Goal: Information Seeking & Learning: Learn about a topic

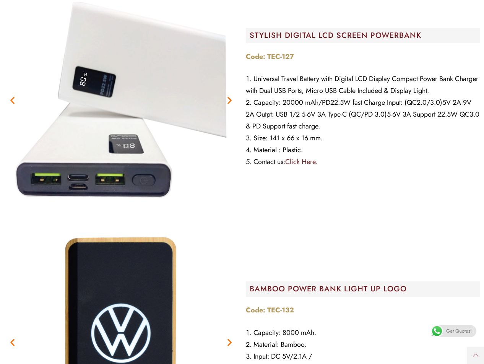
scroll to position [650, 0]
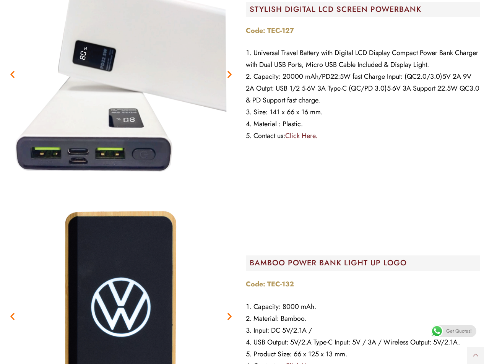
click at [145, 86] on img "1 / 6" at bounding box center [121, 74] width 234 height 234
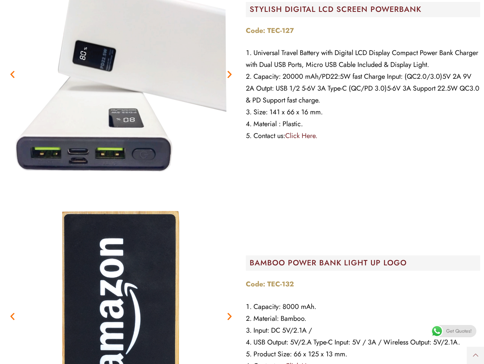
click at [145, 86] on img "1 / 6" at bounding box center [121, 74] width 234 height 234
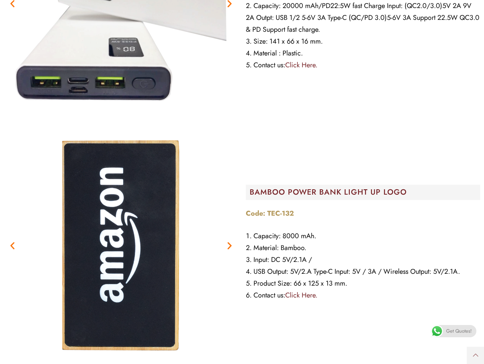
scroll to position [726, 0]
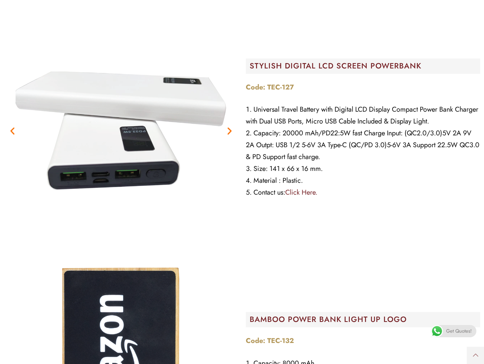
scroll to position [573, 0]
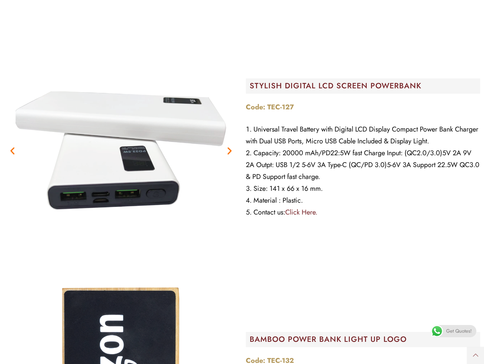
click at [122, 173] on img "2 / 6" at bounding box center [121, 150] width 234 height 234
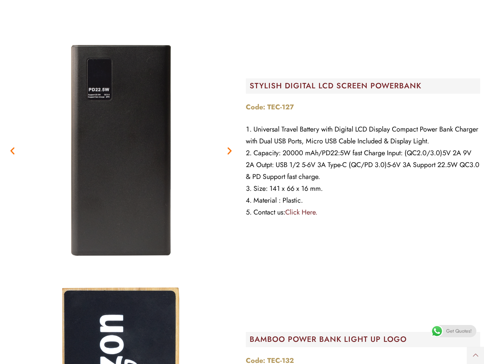
click at [122, 173] on div "Previous Next" at bounding box center [121, 150] width 234 height 234
click at [122, 172] on img "3 / 6" at bounding box center [121, 150] width 234 height 234
click at [121, 171] on img "3 / 6" at bounding box center [121, 150] width 234 height 234
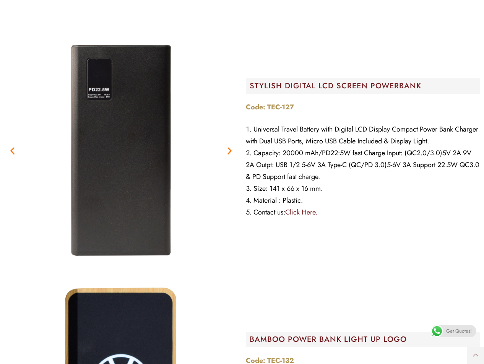
click at [121, 171] on img "3 / 6" at bounding box center [121, 150] width 234 height 234
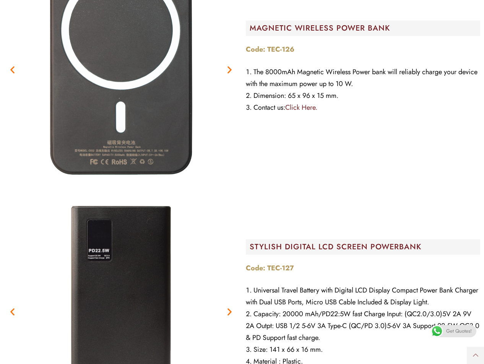
scroll to position [420, 0]
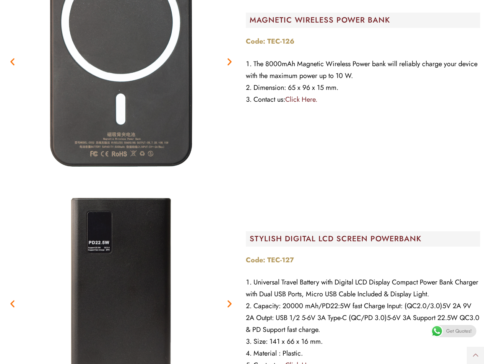
click at [355, 243] on h2 "STYLISH DIGITAL LCD SCREEN POWERBANK" at bounding box center [365, 239] width 230 height 8
click at [283, 265] on strong "Code: TEC-127" at bounding box center [270, 260] width 48 height 10
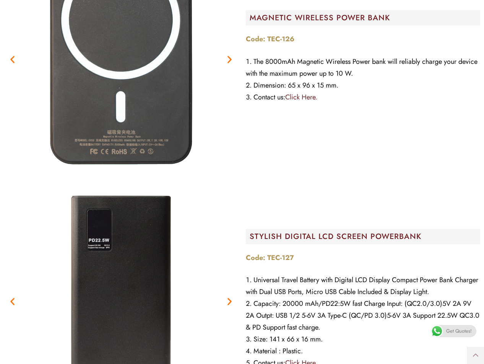
scroll to position [612, 0]
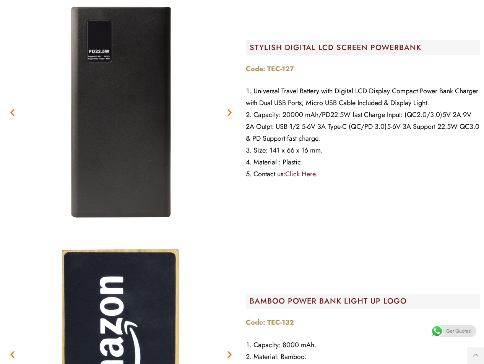
click at [286, 168] on li "Material : Plastic." at bounding box center [363, 162] width 234 height 12
drag, startPoint x: 286, startPoint y: 174, endPoint x: 265, endPoint y: 149, distance: 32.8
click at [281, 167] on ol "Universal Travel Battery with Digital LCD Display Compact Power Bank Charger wi…" at bounding box center [363, 132] width 234 height 95
click at [232, 117] on icon "Next slide" at bounding box center [230, 112] width 10 height 10
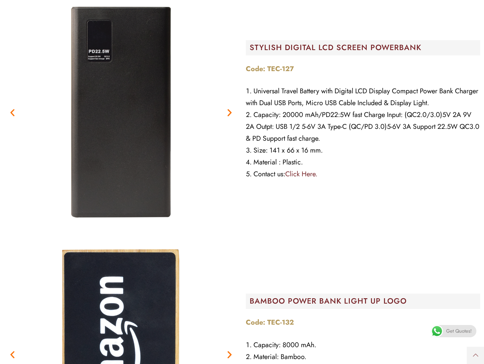
click at [232, 117] on icon "Next slide" at bounding box center [230, 112] width 10 height 10
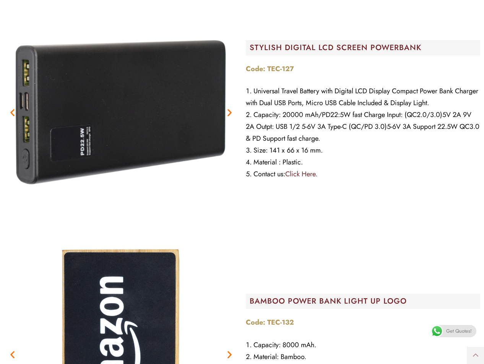
click at [229, 117] on icon "Next slide" at bounding box center [230, 112] width 10 height 10
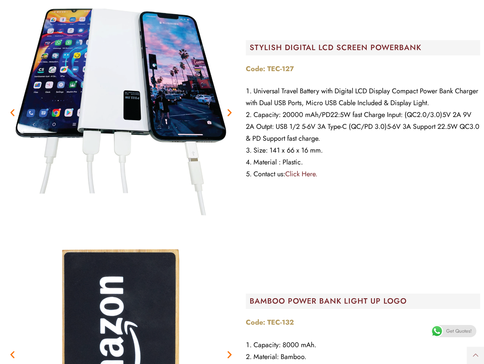
click at [229, 117] on icon "Next slide" at bounding box center [230, 112] width 10 height 10
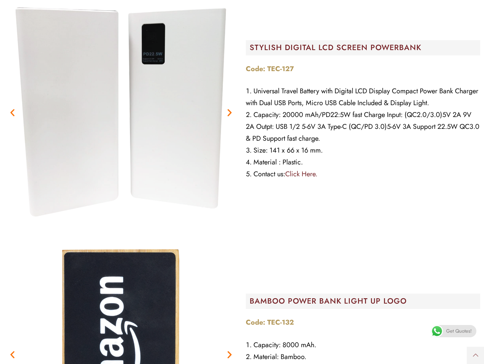
click at [229, 117] on icon "Next slide" at bounding box center [230, 112] width 10 height 10
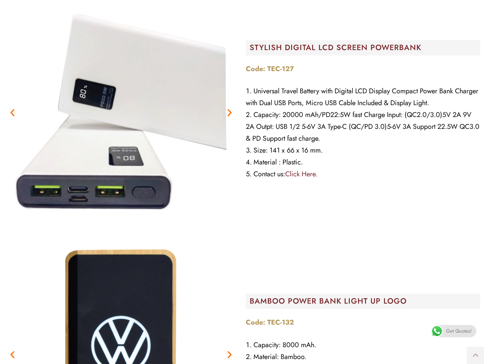
click at [229, 117] on icon "Next slide" at bounding box center [230, 112] width 10 height 10
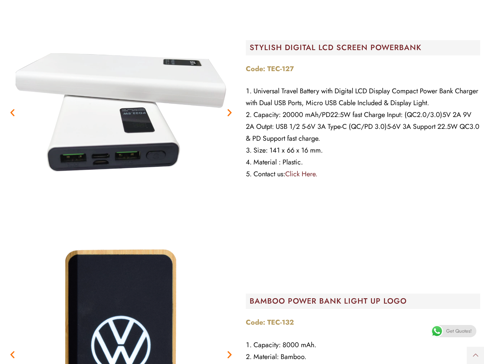
click at [229, 117] on icon "Next slide" at bounding box center [230, 112] width 10 height 10
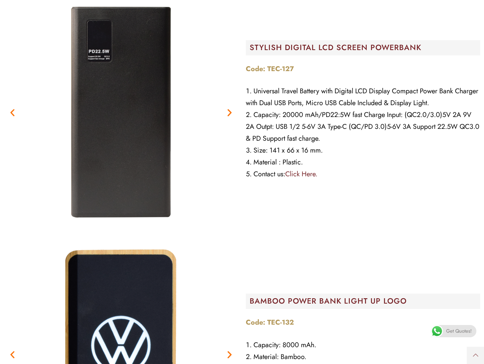
click at [229, 117] on icon "Next slide" at bounding box center [230, 112] width 10 height 10
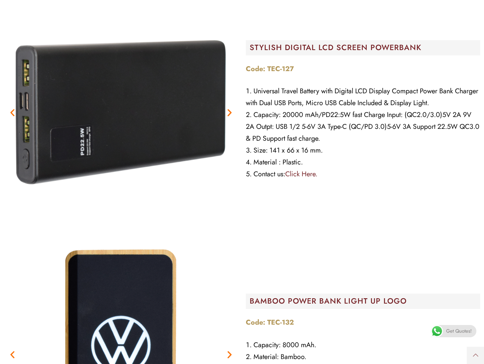
click at [229, 117] on icon "Next slide" at bounding box center [230, 112] width 10 height 10
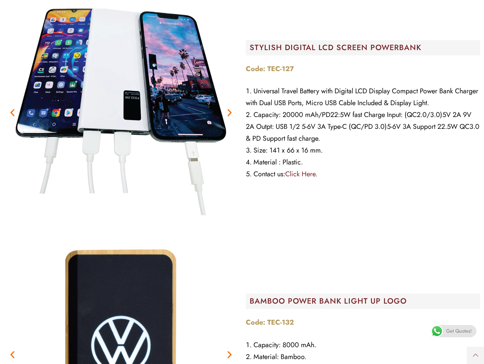
click at [229, 117] on icon "Next slide" at bounding box center [230, 112] width 10 height 10
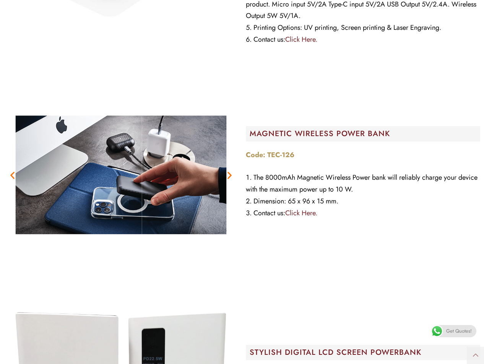
scroll to position [306, 0]
